Goal: Information Seeking & Learning: Learn about a topic

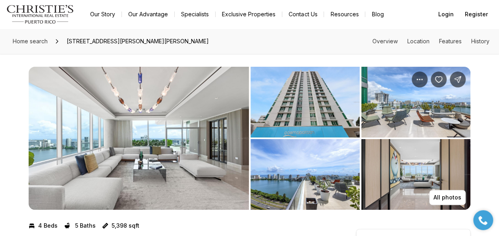
click at [124, 163] on img "View image gallery" at bounding box center [139, 138] width 220 height 143
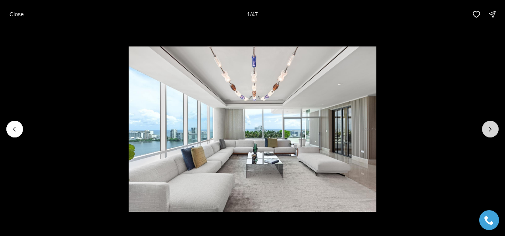
click at [489, 128] on icon "Next slide" at bounding box center [490, 129] width 2 height 4
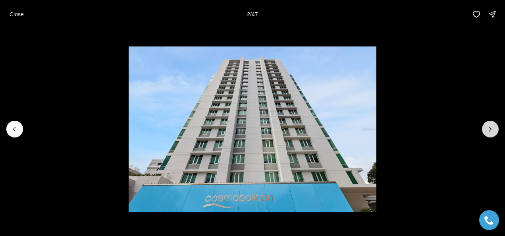
click at [489, 128] on icon "Next slide" at bounding box center [490, 129] width 2 height 4
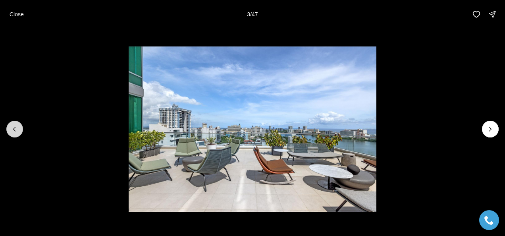
click at [15, 132] on icon "Previous slide" at bounding box center [15, 129] width 8 height 8
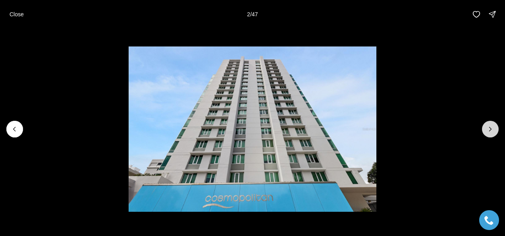
click at [493, 128] on icon "Next slide" at bounding box center [490, 129] width 8 height 8
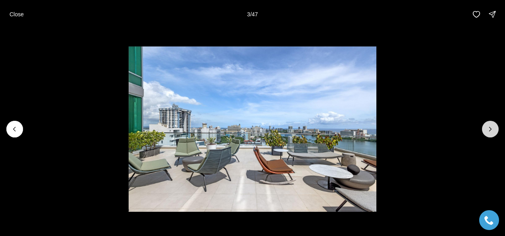
click at [493, 128] on icon "Next slide" at bounding box center [490, 129] width 8 height 8
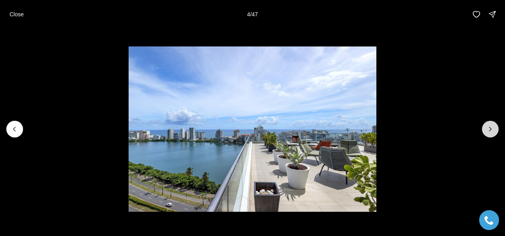
click at [493, 128] on icon "Next slide" at bounding box center [490, 129] width 8 height 8
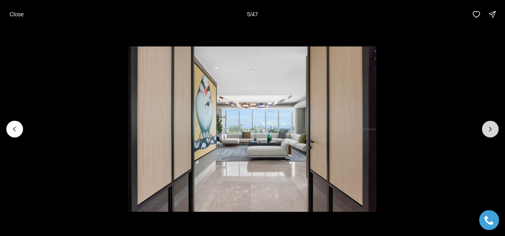
click at [493, 128] on icon "Next slide" at bounding box center [490, 129] width 8 height 8
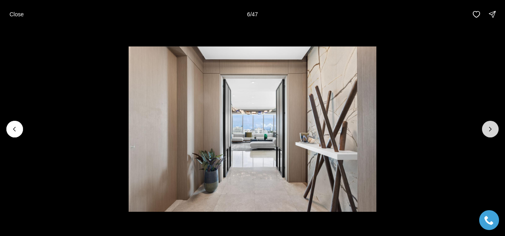
click at [493, 128] on icon "Next slide" at bounding box center [490, 129] width 8 height 8
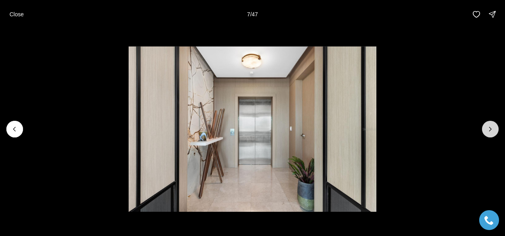
click at [493, 128] on icon "Next slide" at bounding box center [490, 129] width 8 height 8
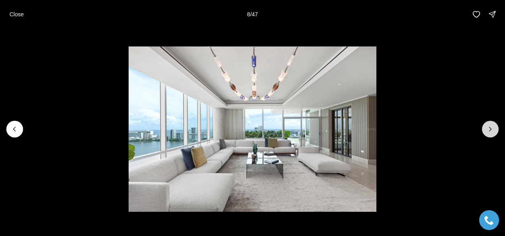
click at [492, 131] on icon "Next slide" at bounding box center [490, 129] width 8 height 8
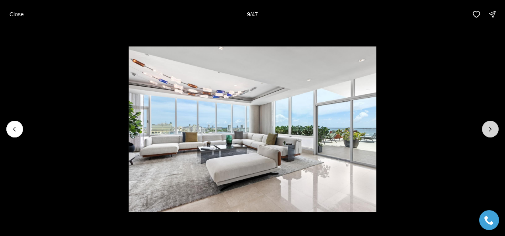
click at [492, 131] on icon "Next slide" at bounding box center [490, 129] width 8 height 8
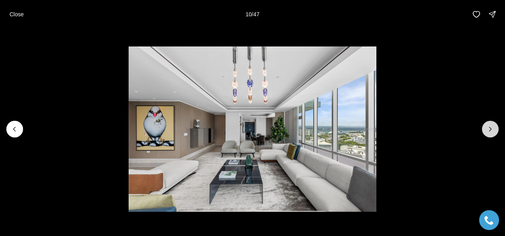
click at [492, 131] on icon "Next slide" at bounding box center [490, 129] width 8 height 8
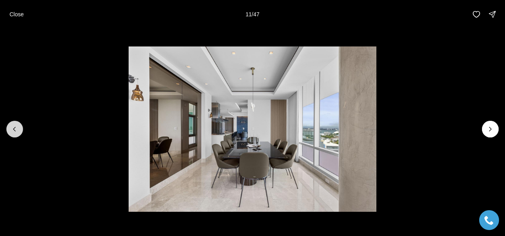
click at [14, 129] on icon "Previous slide" at bounding box center [15, 129] width 8 height 8
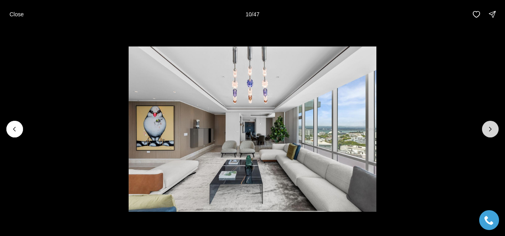
click at [491, 128] on icon "Next slide" at bounding box center [490, 129] width 8 height 8
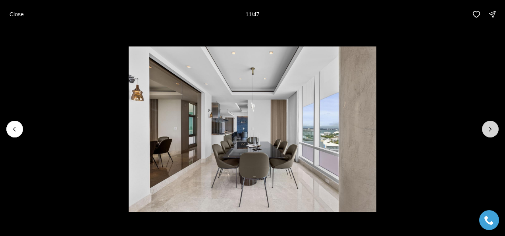
click at [491, 128] on icon "Next slide" at bounding box center [490, 129] width 8 height 8
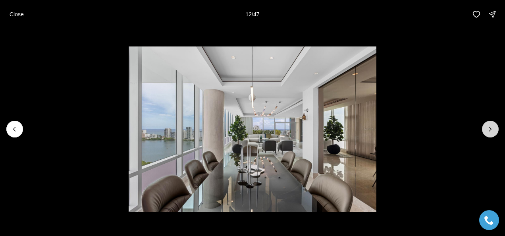
click at [491, 128] on icon "Next slide" at bounding box center [490, 129] width 8 height 8
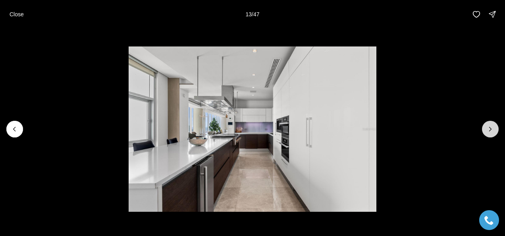
click at [491, 128] on icon "Next slide" at bounding box center [490, 129] width 8 height 8
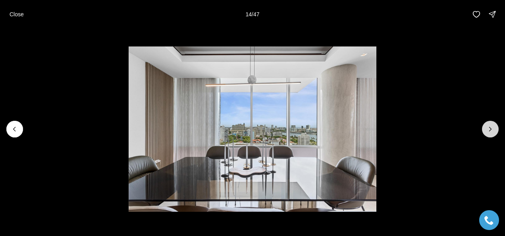
click at [491, 128] on icon "Next slide" at bounding box center [490, 129] width 8 height 8
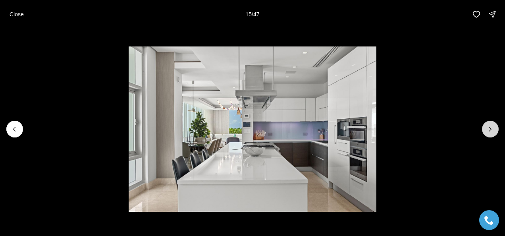
click at [491, 128] on icon "Next slide" at bounding box center [490, 129] width 8 height 8
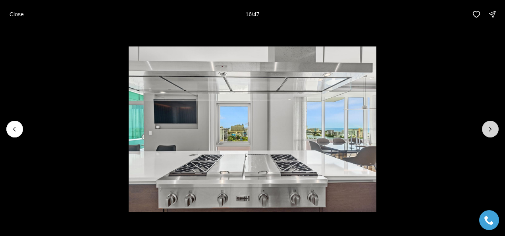
click at [491, 128] on icon "Next slide" at bounding box center [490, 129] width 8 height 8
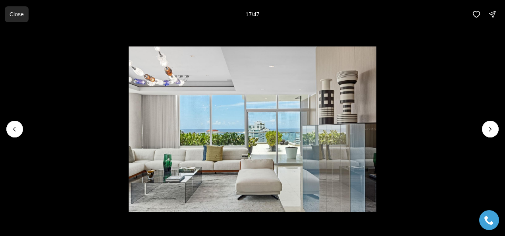
click at [12, 15] on p "Close" at bounding box center [17, 14] width 14 height 6
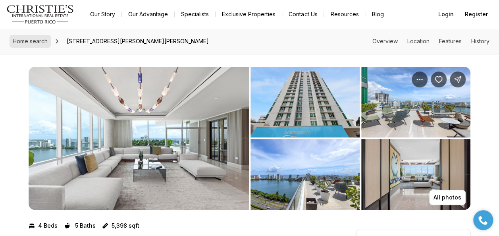
click at [33, 41] on span "Home search" at bounding box center [30, 41] width 35 height 7
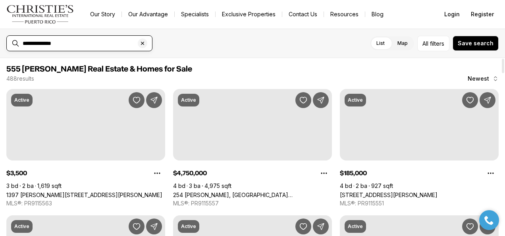
click at [71, 44] on input "**********" at bounding box center [86, 43] width 126 height 7
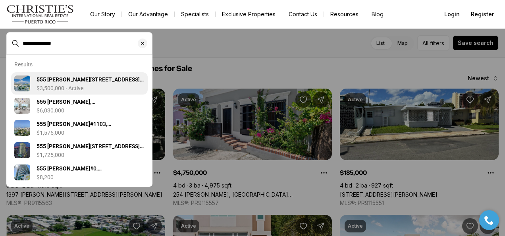
click at [55, 83] on b "555 [PERSON_NAME]" at bounding box center [63, 79] width 54 height 6
